Goal: Task Accomplishment & Management: Use online tool/utility

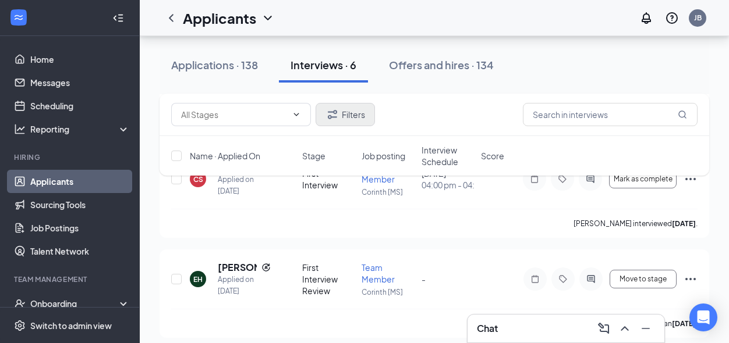
scroll to position [552, 0]
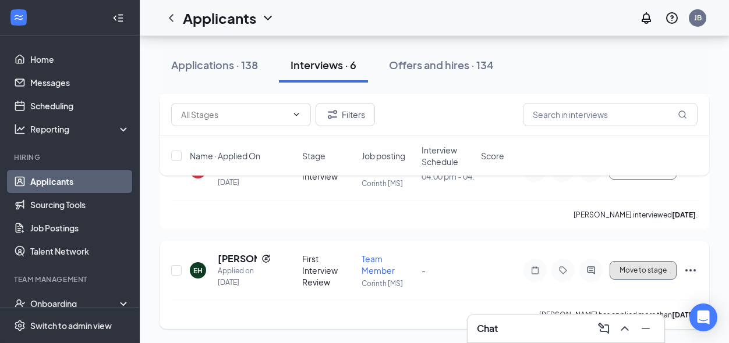
click at [631, 267] on span "Move to stage" at bounding box center [642, 271] width 47 height 8
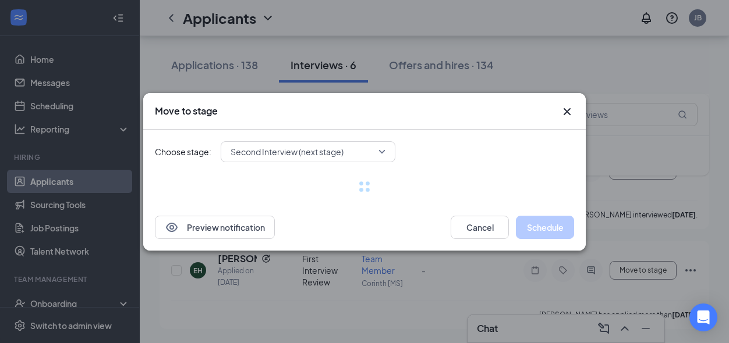
click at [299, 151] on span "Second Interview (next stage)" at bounding box center [286, 151] width 113 height 17
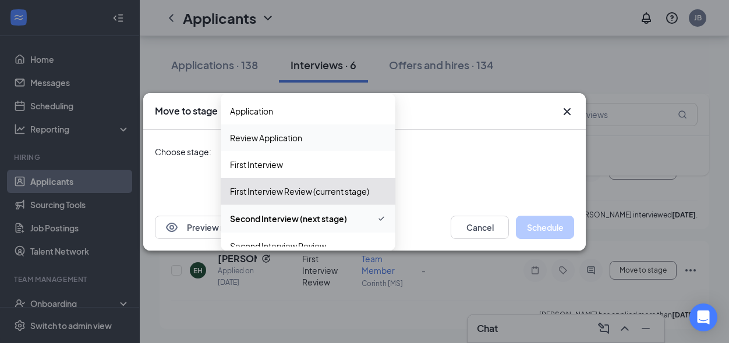
scroll to position [66, 0]
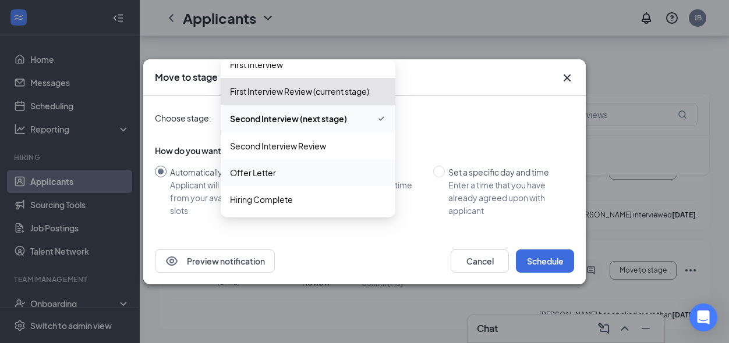
click at [268, 172] on span "Offer Letter" at bounding box center [253, 172] width 46 height 13
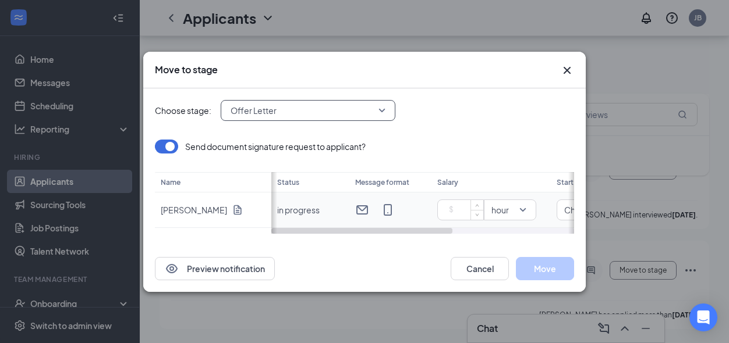
click at [464, 207] on input at bounding box center [462, 209] width 41 height 17
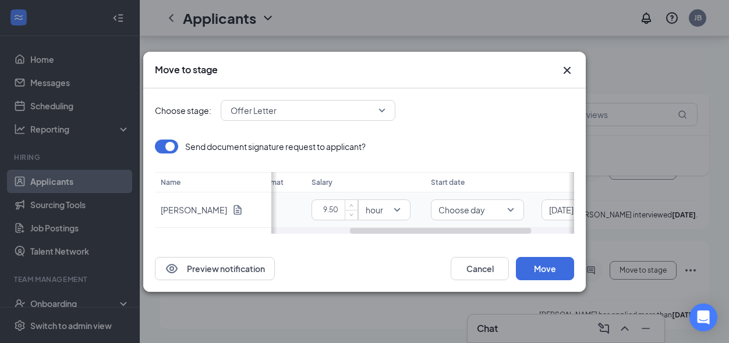
scroll to position [0, 137]
click at [503, 208] on span "Choose day" at bounding box center [466, 210] width 78 height 12
type input "9.5"
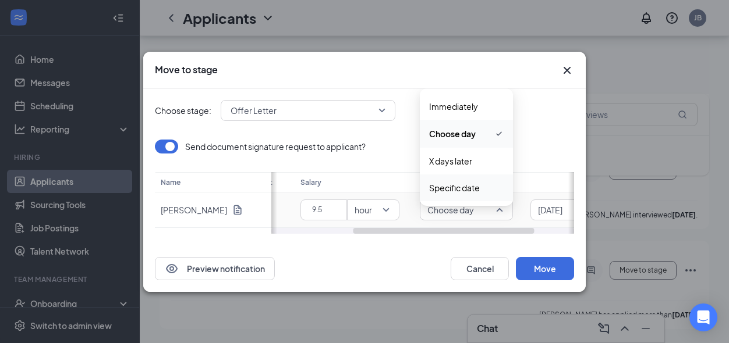
click at [479, 182] on span "Specific date" at bounding box center [454, 188] width 51 height 13
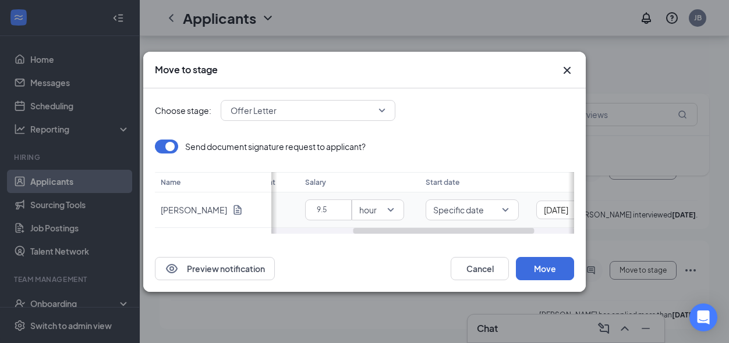
click at [555, 217] on div "[DATE]" at bounding box center [582, 210] width 93 height 19
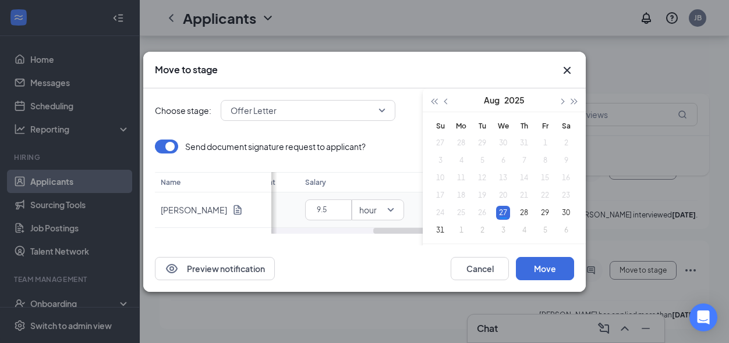
scroll to position [0, 170]
type input "[DATE]"
click at [503, 213] on div "27" at bounding box center [503, 213] width 14 height 14
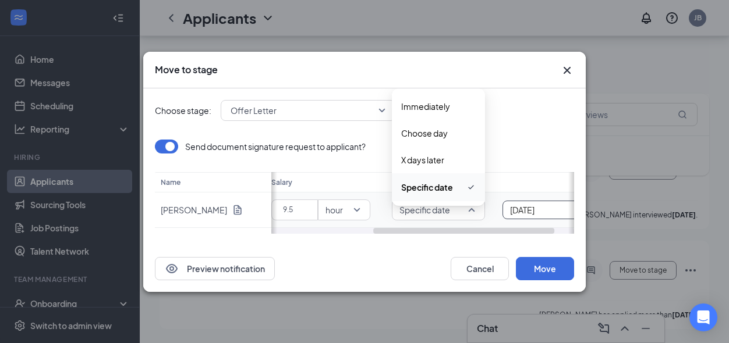
click at [469, 214] on span "Specific date" at bounding box center [438, 210] width 78 height 12
click at [446, 177] on div "Specific date" at bounding box center [438, 187] width 93 height 28
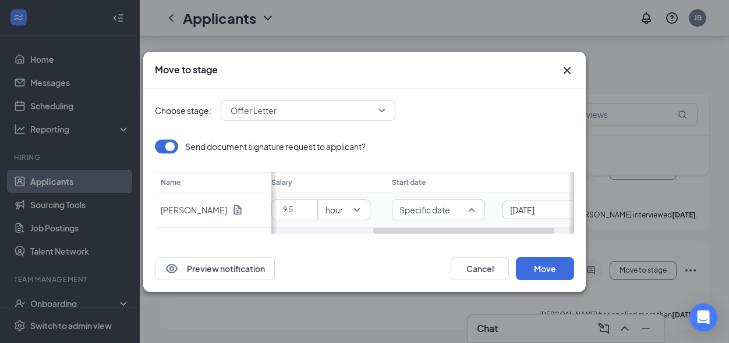
click at [475, 212] on span "Specific date" at bounding box center [438, 210] width 78 height 12
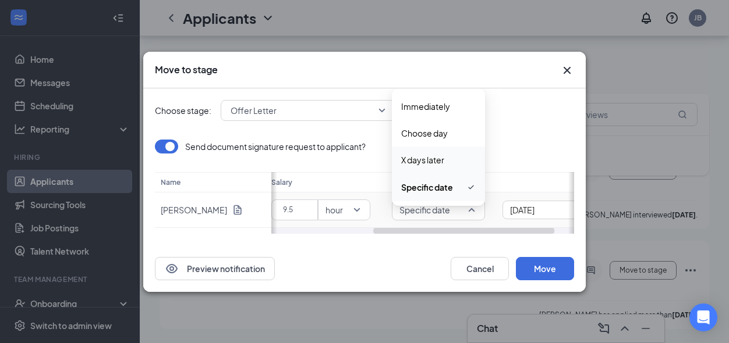
click at [445, 168] on div "X days later" at bounding box center [438, 160] width 93 height 27
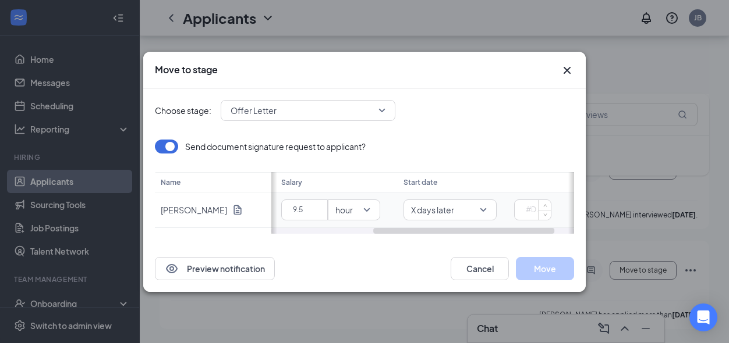
click at [523, 212] on input at bounding box center [534, 209] width 31 height 17
click at [482, 211] on span "X days later" at bounding box center [450, 210] width 78 height 12
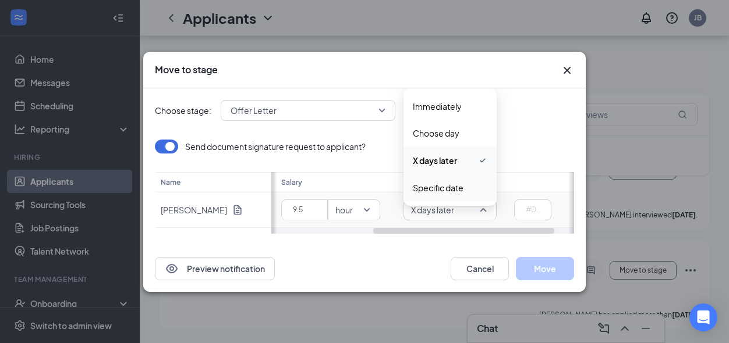
click at [449, 190] on span "Specific date" at bounding box center [438, 188] width 51 height 13
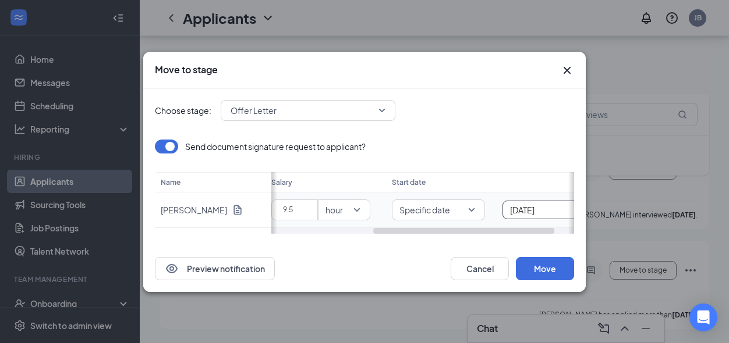
click at [515, 209] on input "[DATE]" at bounding box center [542, 210] width 64 height 13
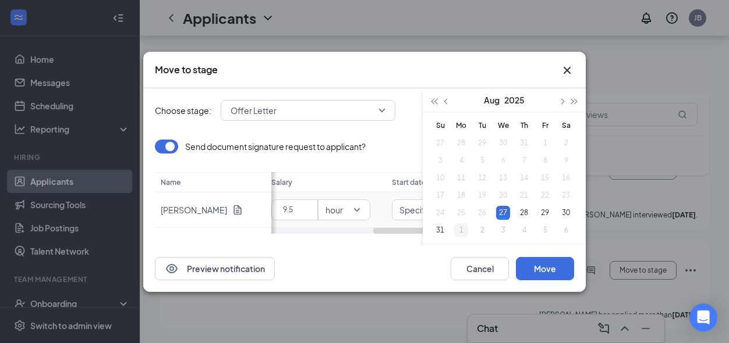
type input "[DATE]"
click at [461, 229] on div "1" at bounding box center [461, 230] width 14 height 14
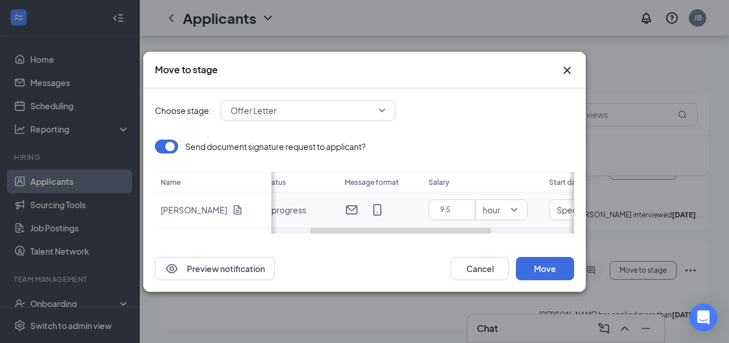
scroll to position [0, 0]
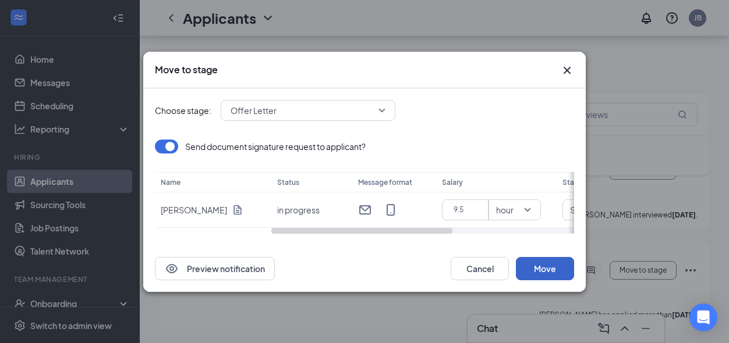
click at [535, 272] on button "Move" at bounding box center [545, 268] width 58 height 23
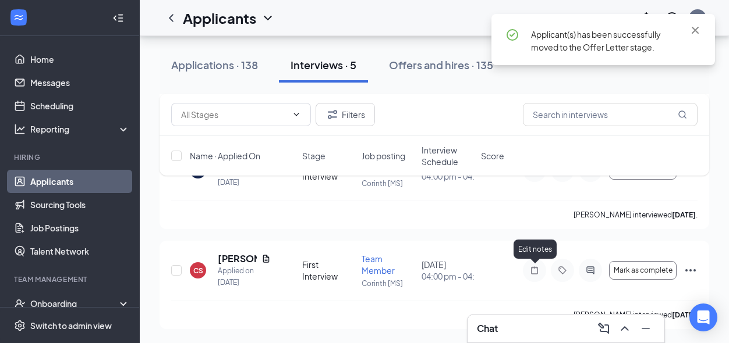
scroll to position [452, 0]
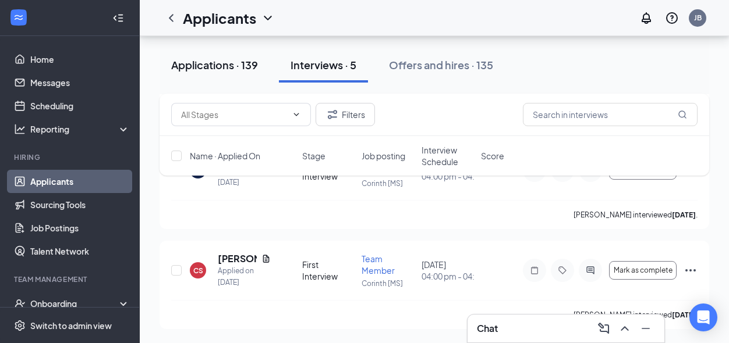
click at [233, 76] on button "Applications · 139" at bounding box center [214, 65] width 110 height 35
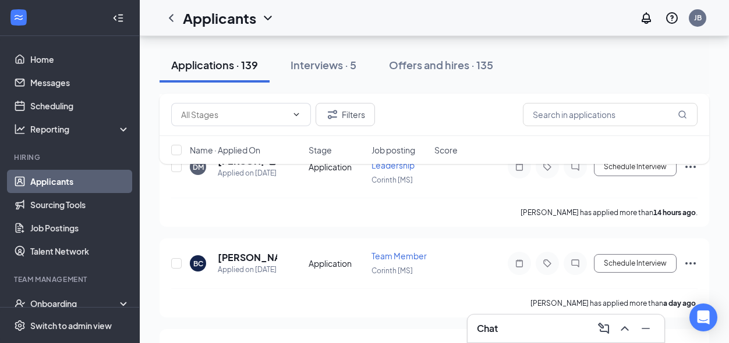
scroll to position [255, 0]
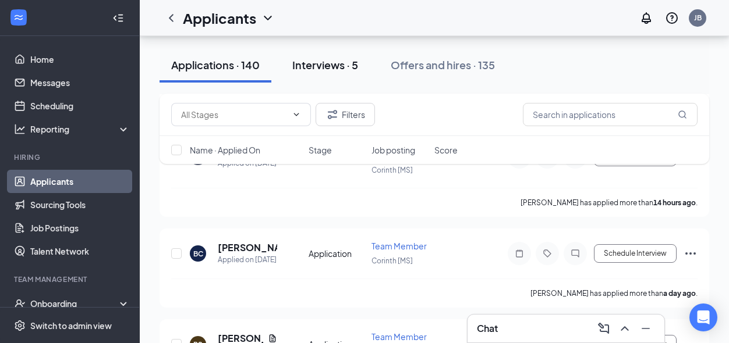
click at [315, 72] on div "Interviews · 5" at bounding box center [325, 65] width 66 height 15
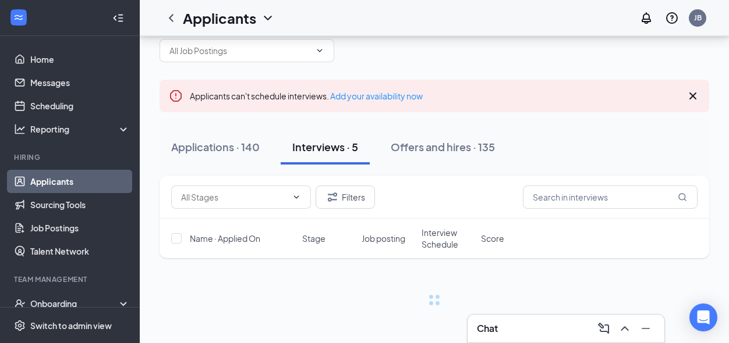
scroll to position [11, 0]
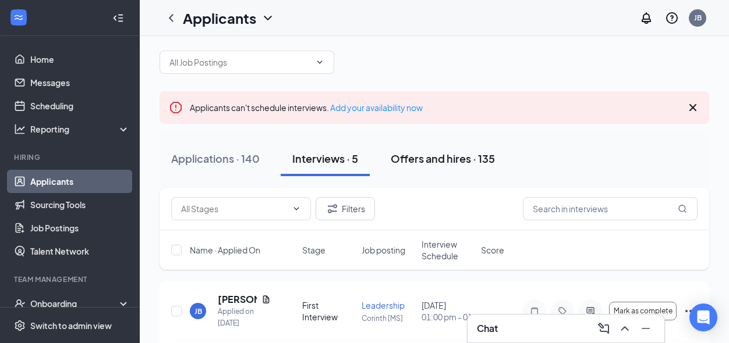
click at [449, 159] on div "Offers and hires · 135" at bounding box center [442, 158] width 104 height 15
